Goal: Obtain resource: Obtain resource

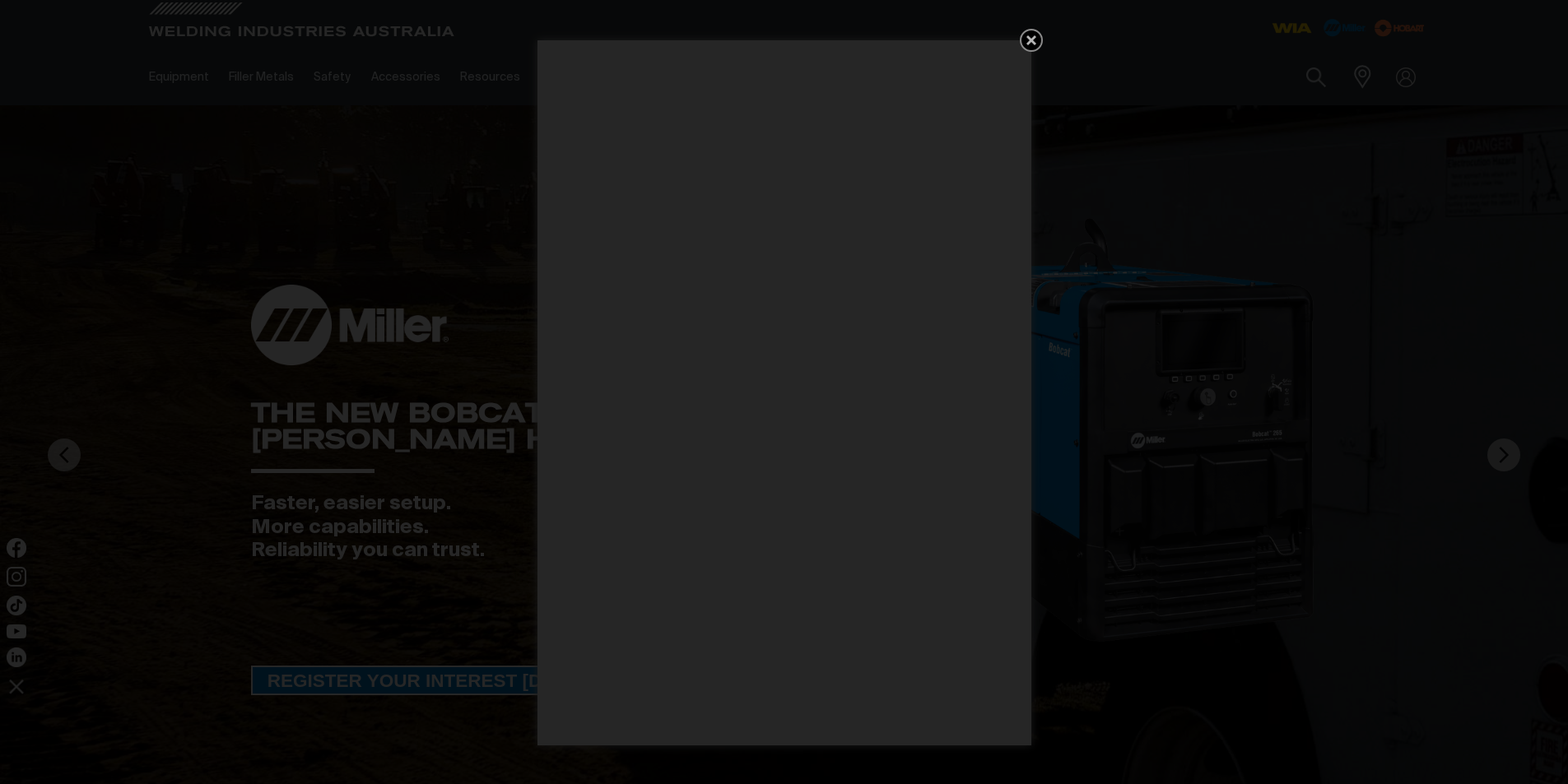
click at [1032, 41] on icon "Get 5 WIA Welding Guides Free!" at bounding box center [1031, 40] width 10 height 10
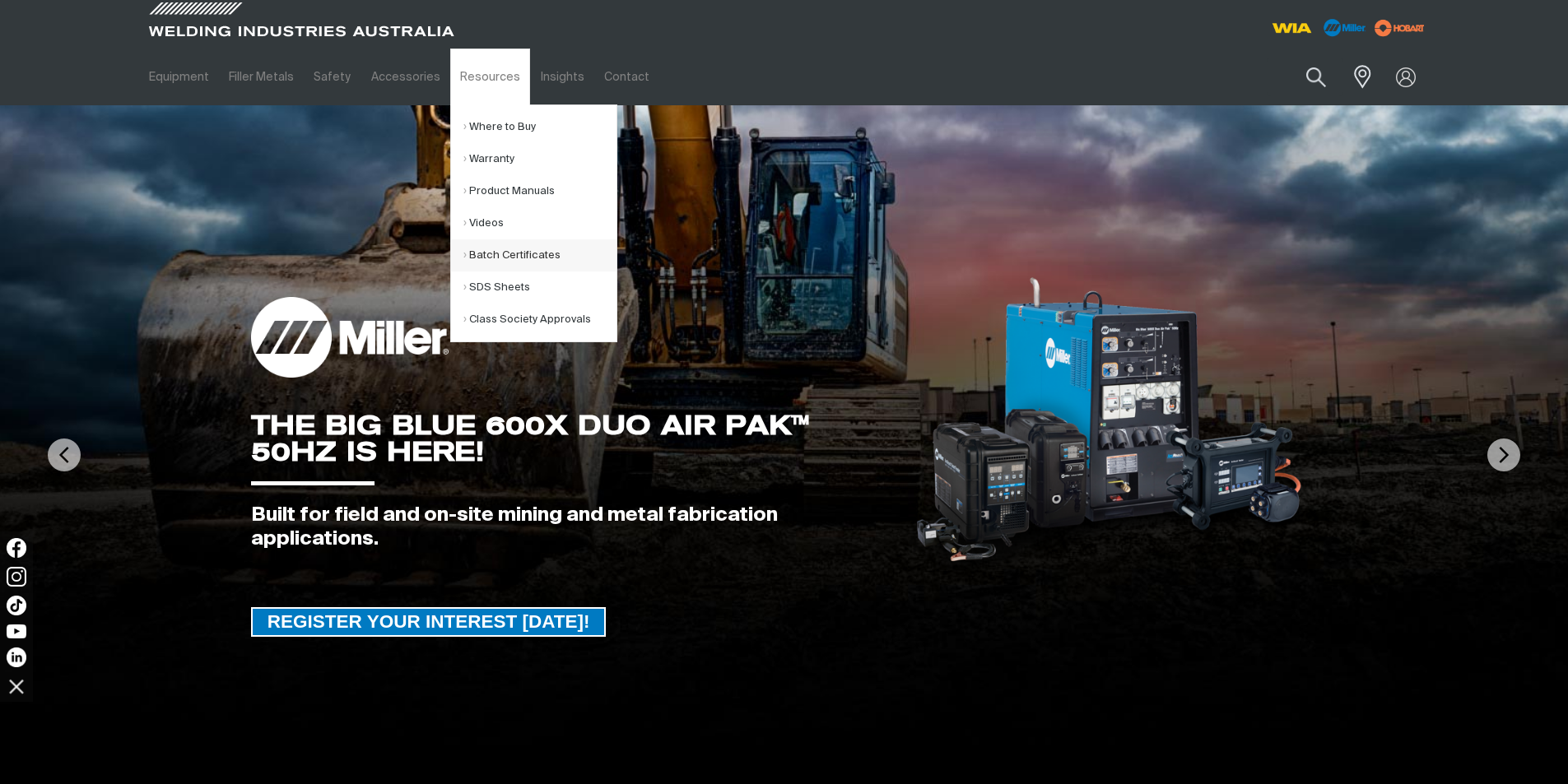
click at [504, 252] on link "Batch Certificates" at bounding box center [540, 254] width 153 height 32
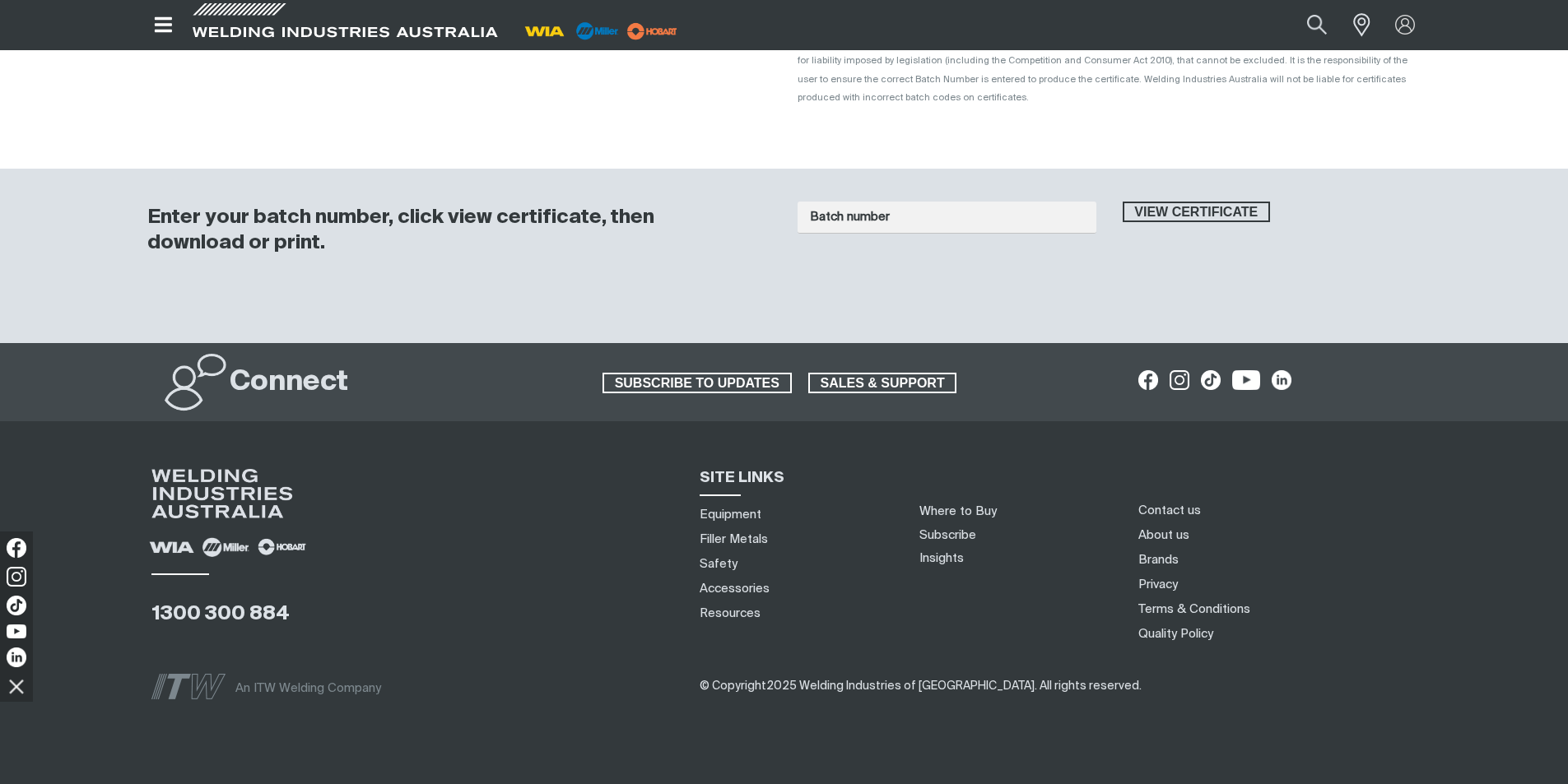
scroll to position [165, 0]
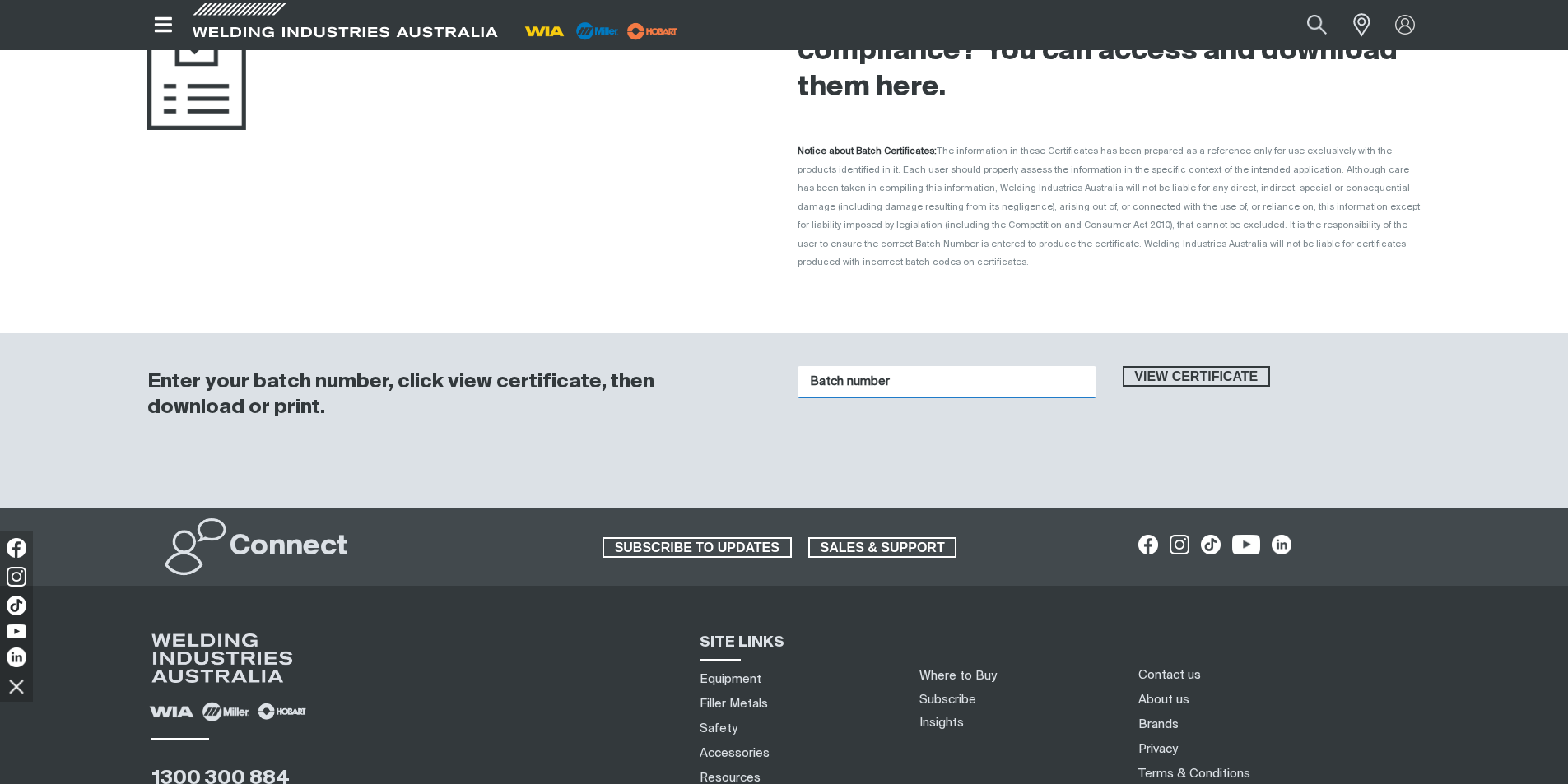
click at [868, 372] on input "Batch number" at bounding box center [947, 381] width 299 height 32
click at [869, 368] on input "Batch number" at bounding box center [947, 381] width 299 height 32
type input "1016237"
click at [1211, 366] on span "View certificate" at bounding box center [1197, 377] width 145 height 22
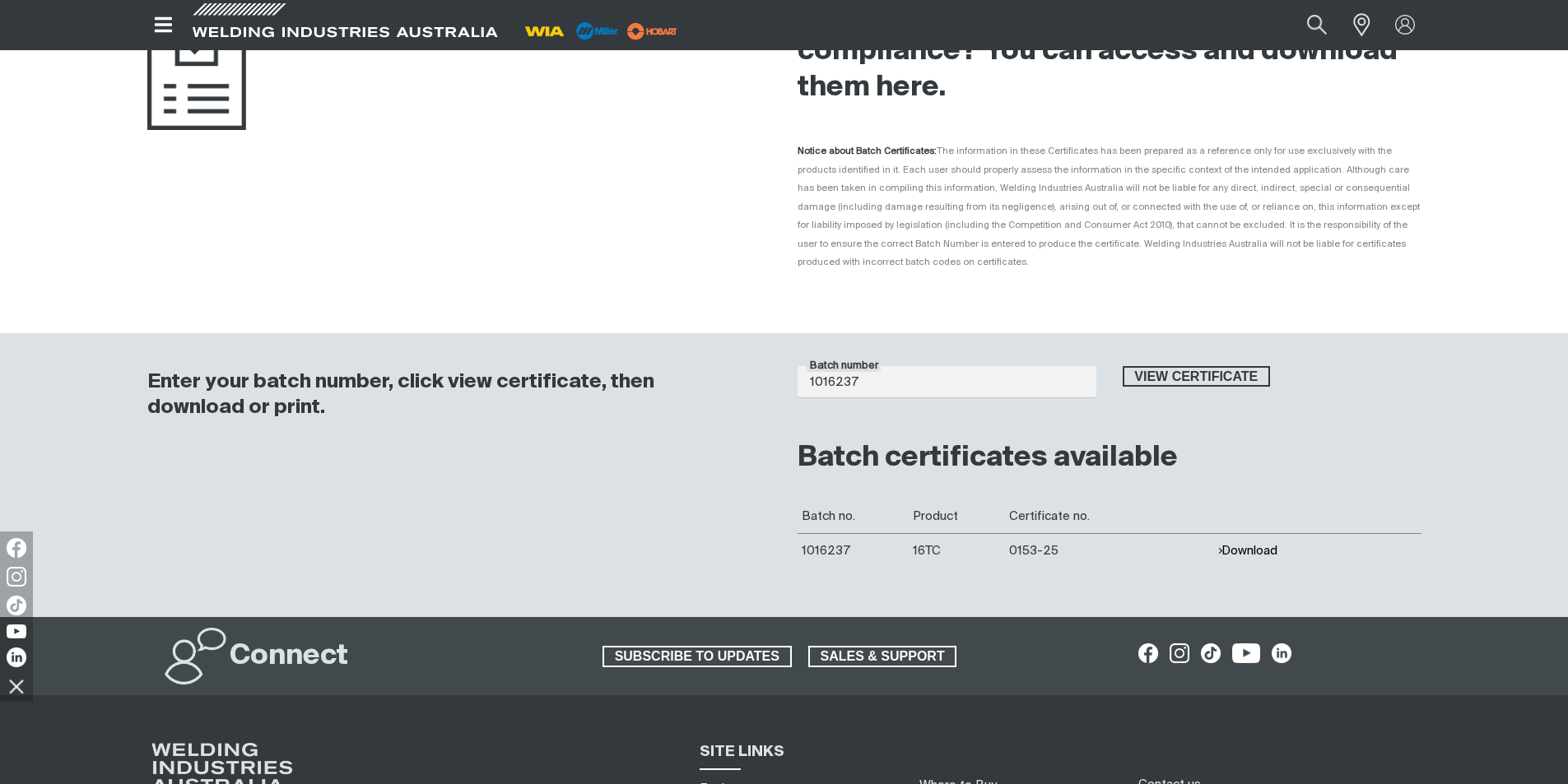
click at [1243, 544] on button "Download" at bounding box center [1247, 550] width 60 height 14
